Goal: Task Accomplishment & Management: Complete application form

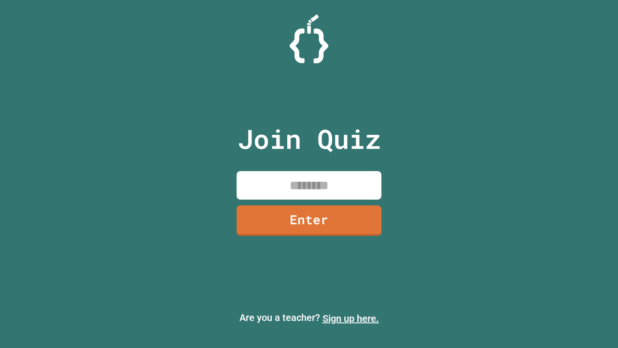
click at [351, 318] on link "Sign up here." at bounding box center [351, 319] width 57 height 12
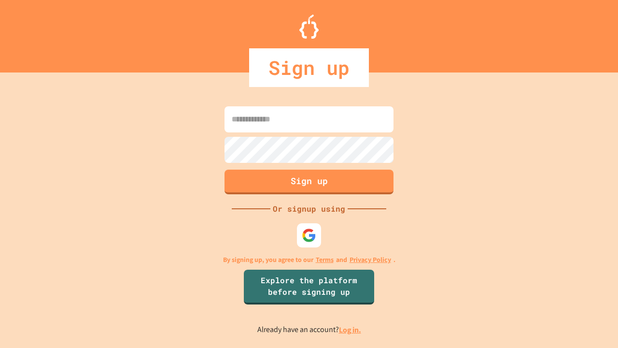
click at [351, 329] on link "Log in." at bounding box center [350, 330] width 22 height 10
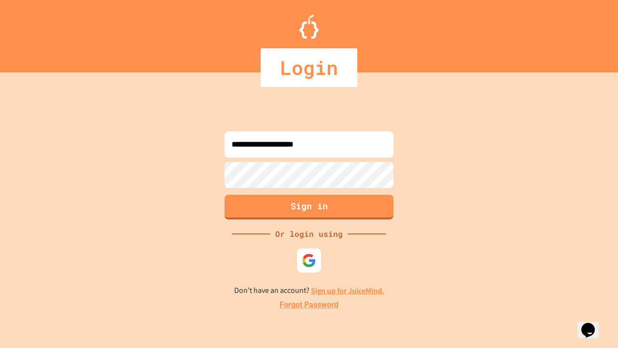
type input "**********"
